Goal: Task Accomplishment & Management: Use online tool/utility

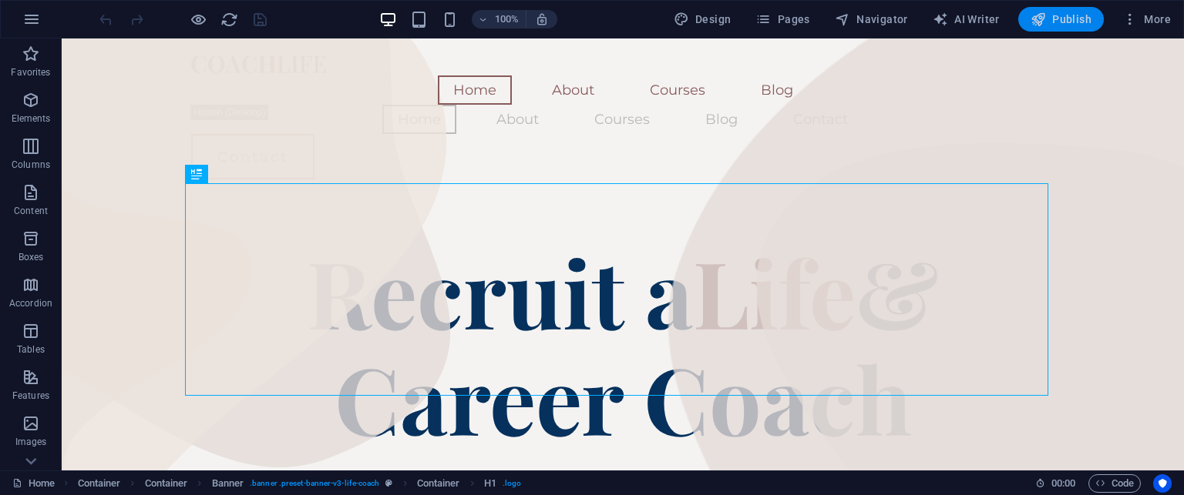
click at [1068, 23] on span "Publish" at bounding box center [1060, 19] width 61 height 15
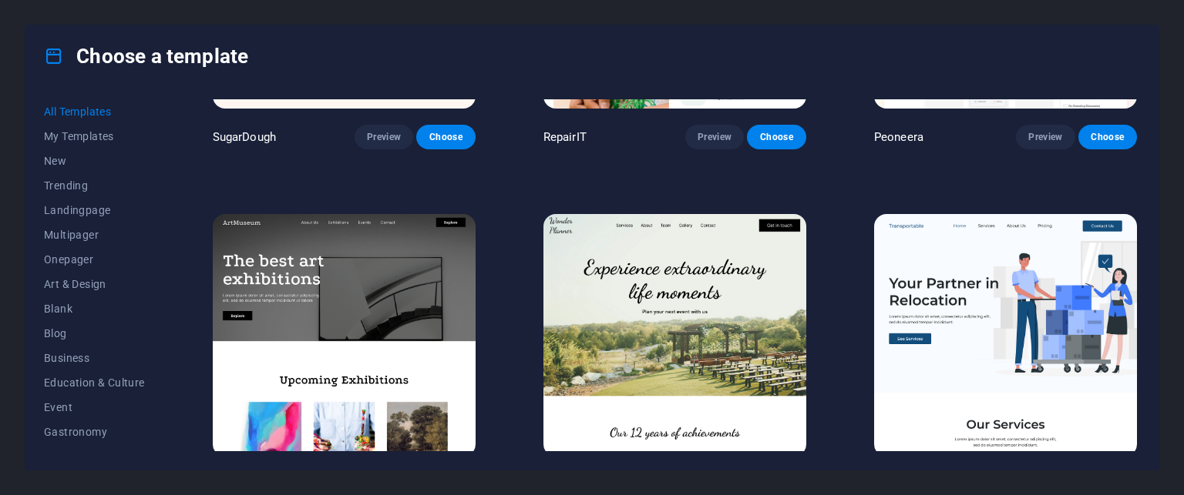
scroll to position [303, 0]
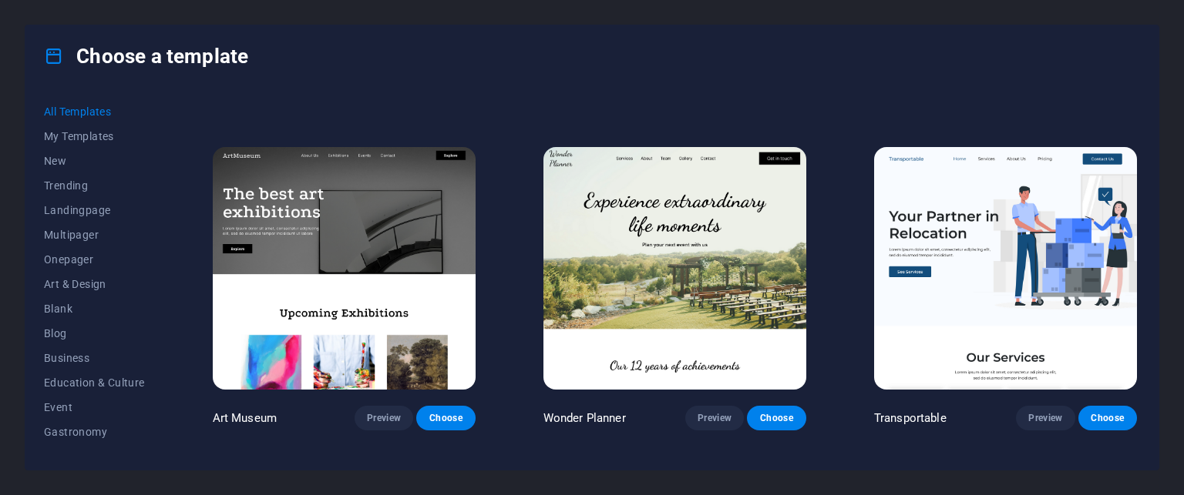
click at [331, 215] on img at bounding box center [344, 268] width 263 height 242
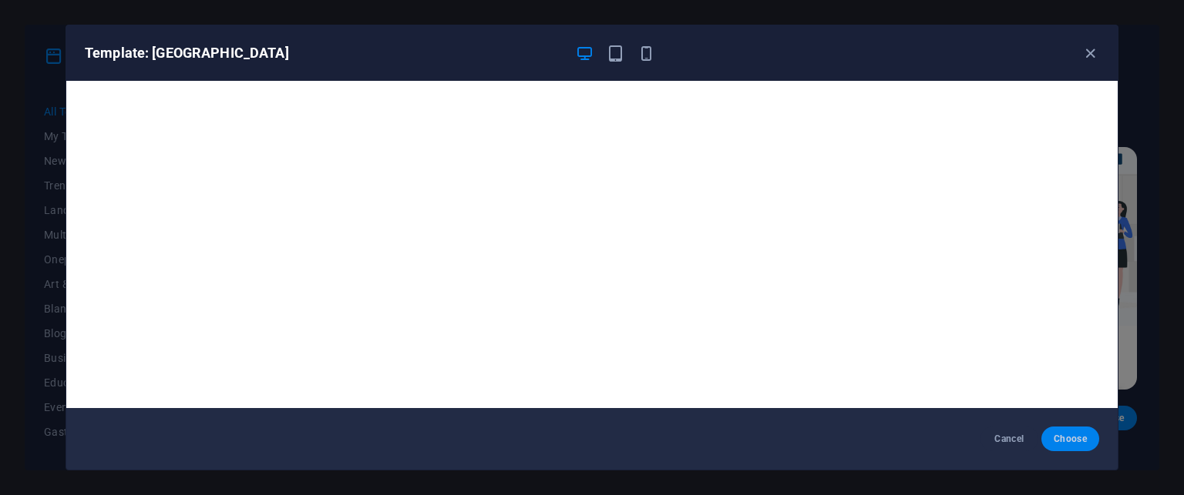
click at [1069, 442] on span "Choose" at bounding box center [1069, 439] width 33 height 12
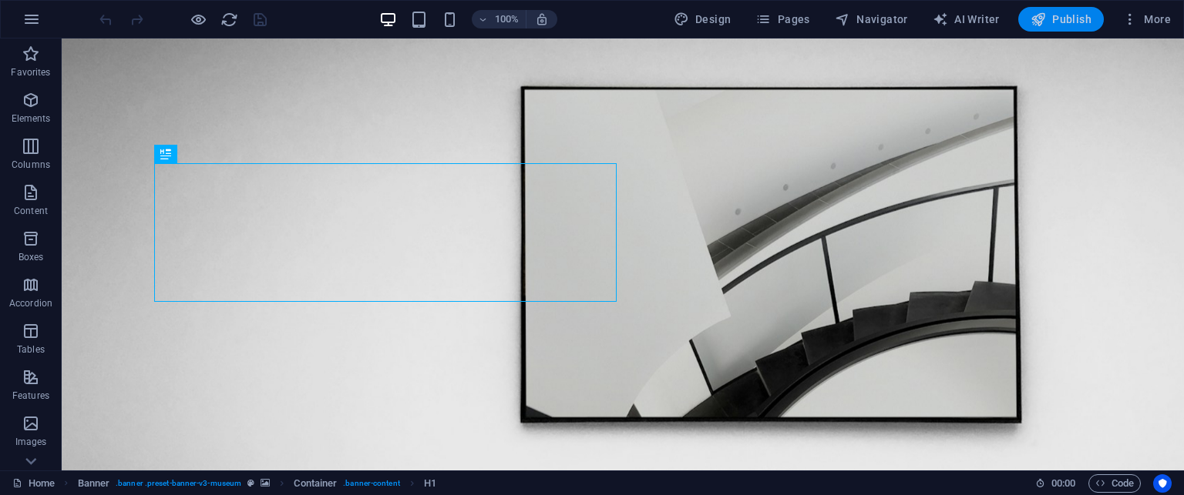
click at [1061, 24] on span "Publish" at bounding box center [1060, 19] width 61 height 15
